Goal: Navigation & Orientation: Find specific page/section

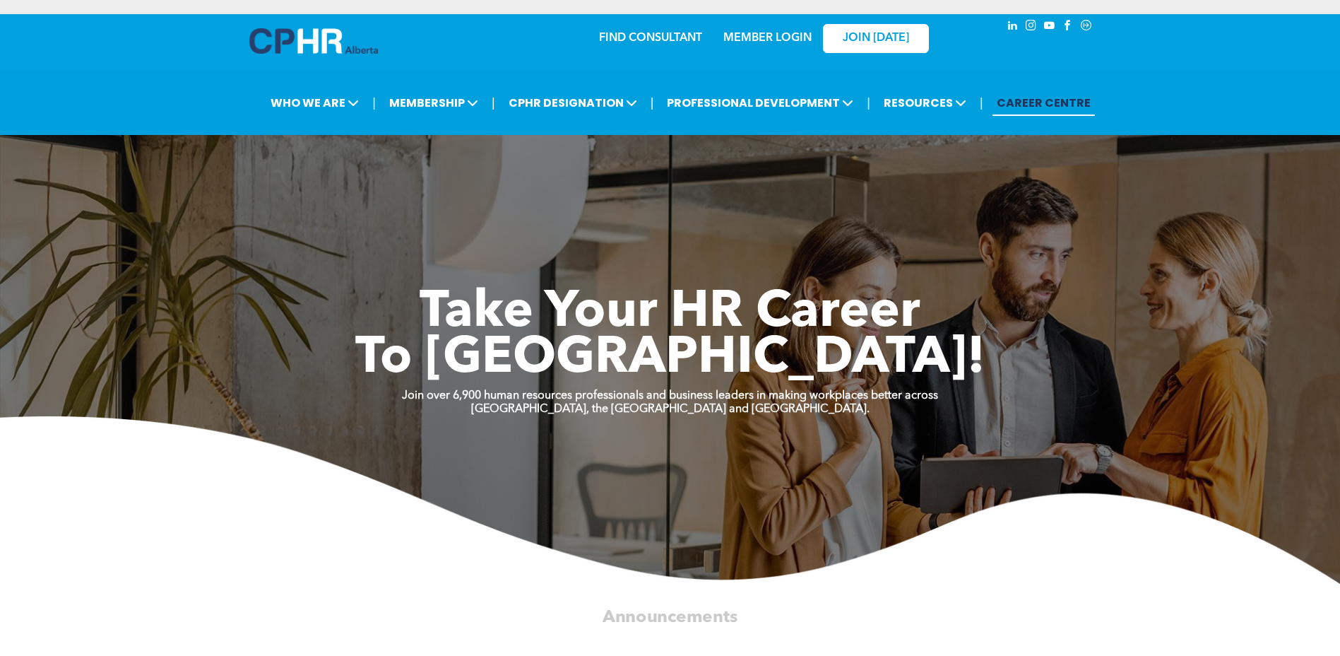
drag, startPoint x: 918, startPoint y: 59, endPoint x: 870, endPoint y: 61, distance: 48.8
click at [708, 59] on div "JOIN [DATE]" at bounding box center [867, 38] width 130 height 45
click at [708, 29] on div "MEMBER LOGIN" at bounding box center [767, 33] width 92 height 25
click at [708, 30] on div "MEMBER LOGIN" at bounding box center [767, 33] width 92 height 25
click at [708, 31] on div "MEMBER LOGIN" at bounding box center [767, 33] width 92 height 25
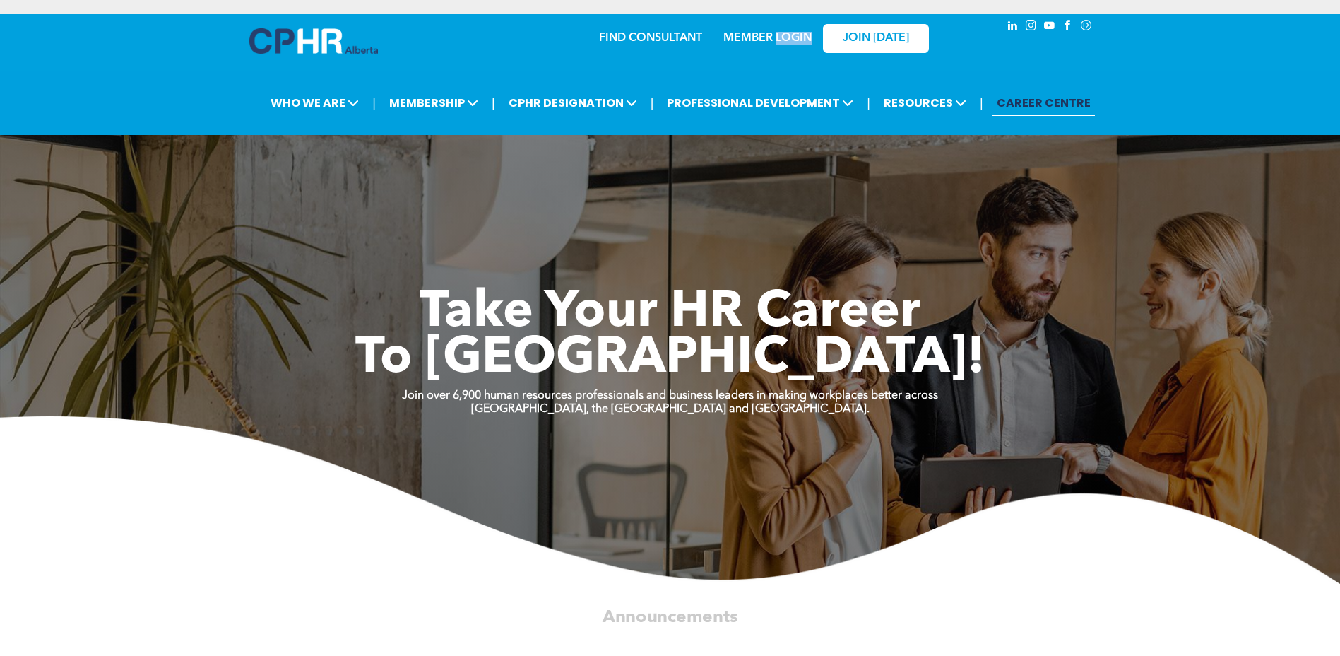
click at [708, 35] on link "MEMBER LOGIN" at bounding box center [767, 38] width 88 height 11
click at [708, 37] on link "MEMBER LOGIN" at bounding box center [767, 38] width 88 height 11
click at [708, 33] on link "JOIN [DATE]" at bounding box center [876, 38] width 106 height 29
click at [708, 39] on link "MEMBER LOGIN" at bounding box center [767, 38] width 88 height 11
click at [788, 30] on div "MEMBER LOGIN" at bounding box center [767, 33] width 92 height 25
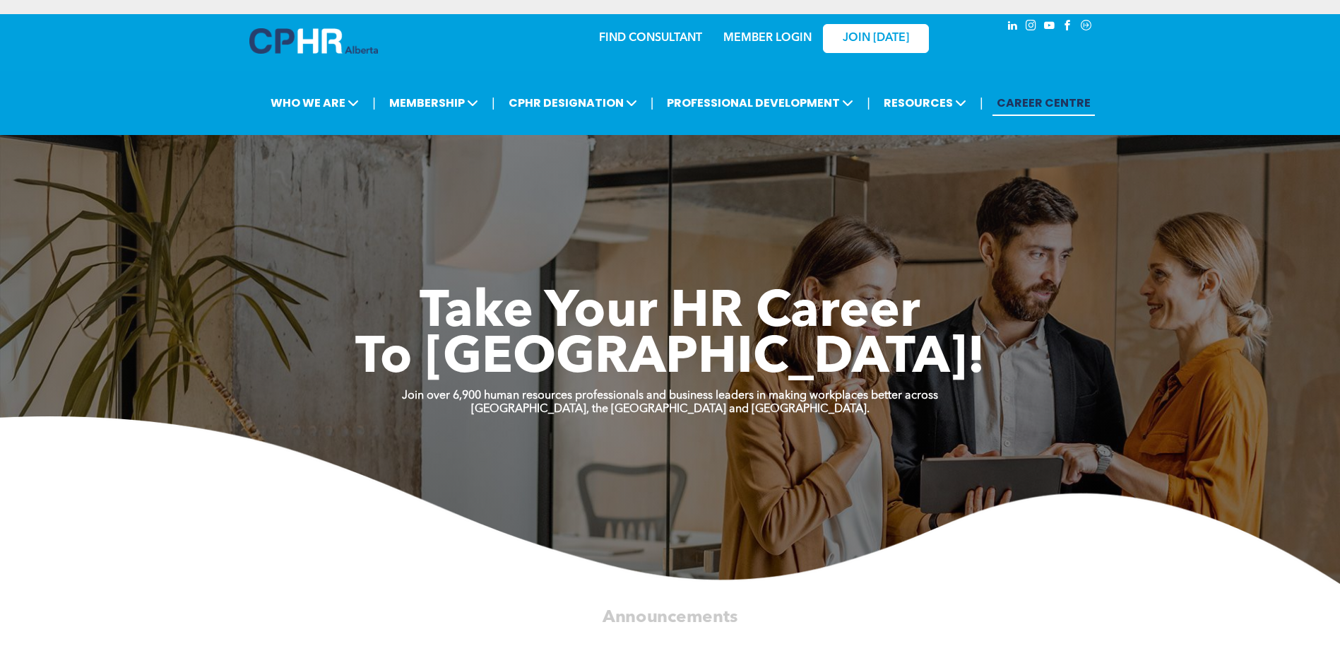
click at [786, 35] on link "MEMBER LOGIN" at bounding box center [767, 38] width 88 height 11
click at [773, 43] on link "MEMBER LOGIN" at bounding box center [767, 38] width 88 height 11
